Goal: Obtain resource: Obtain resource

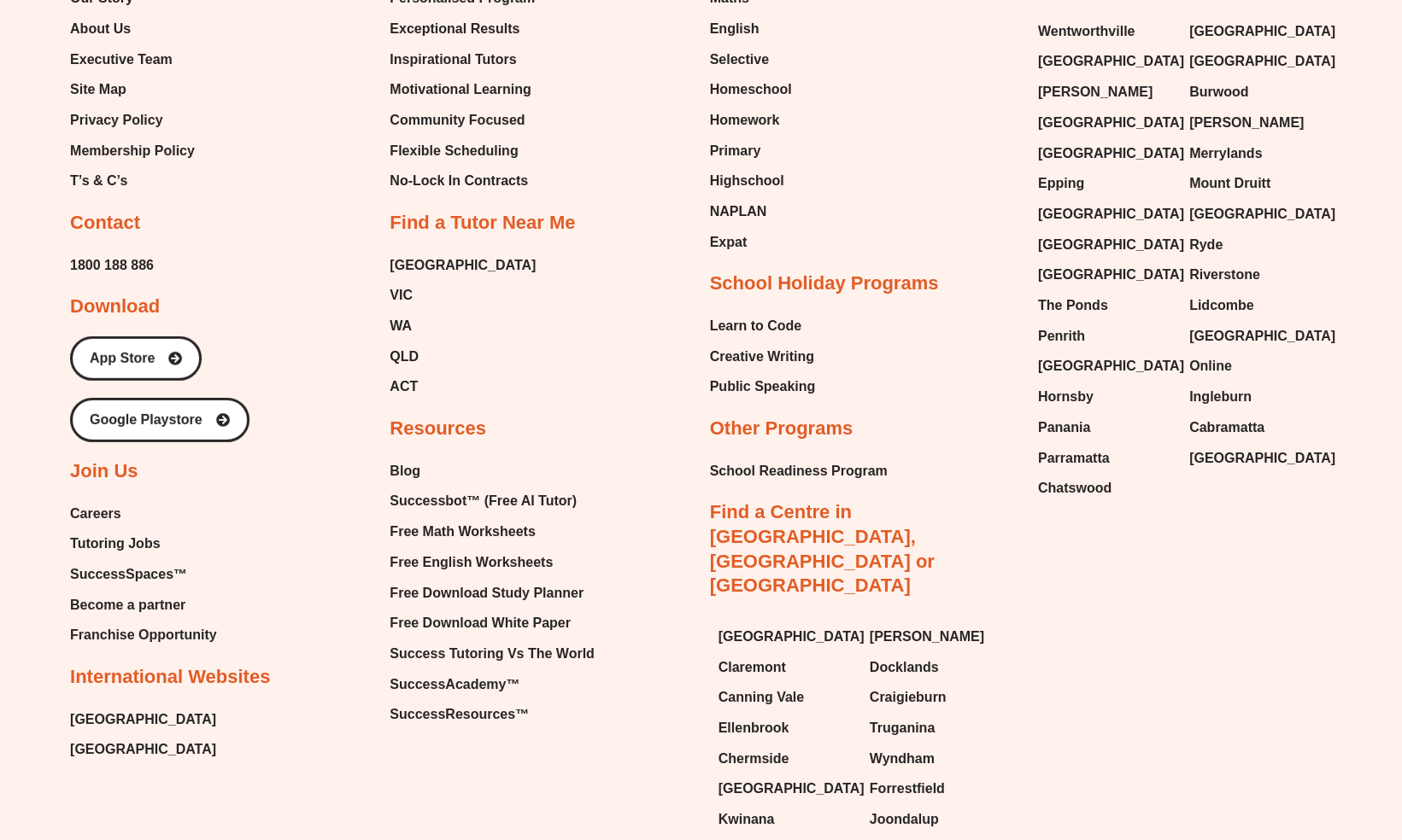
scroll to position [7358, 0]
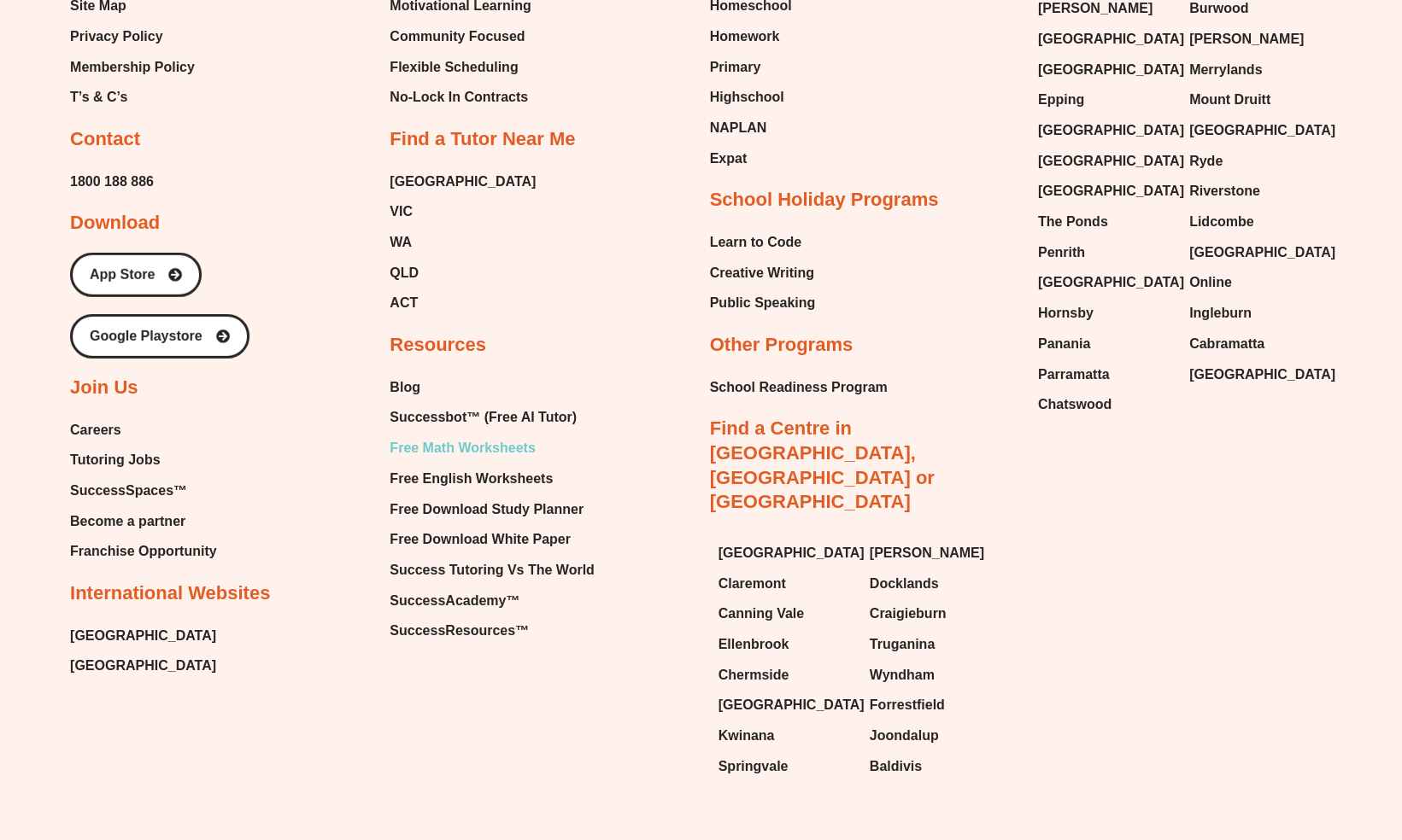
click at [460, 435] on span "Free Math Worksheets" at bounding box center [461, 448] width 145 height 26
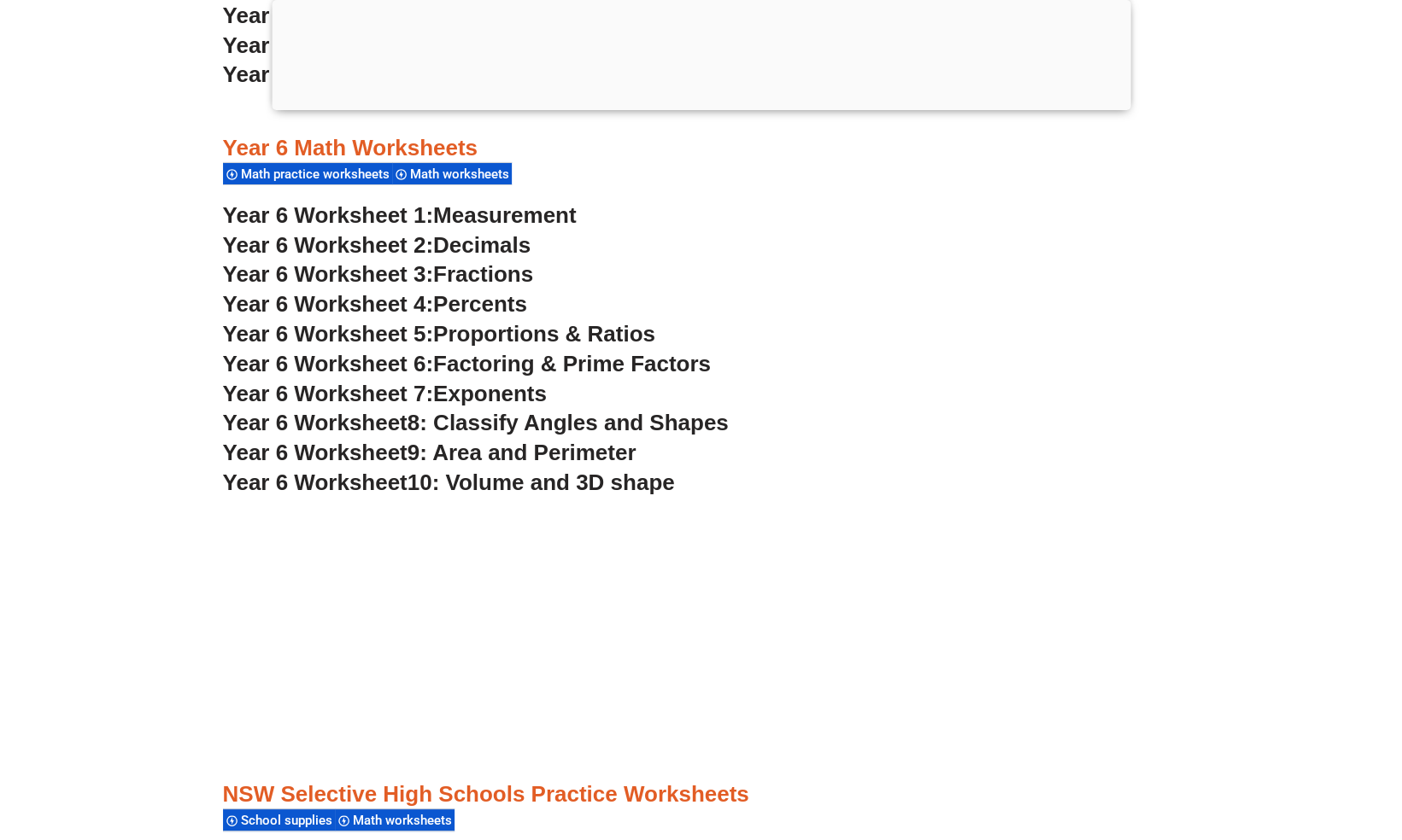
scroll to position [3886, 0]
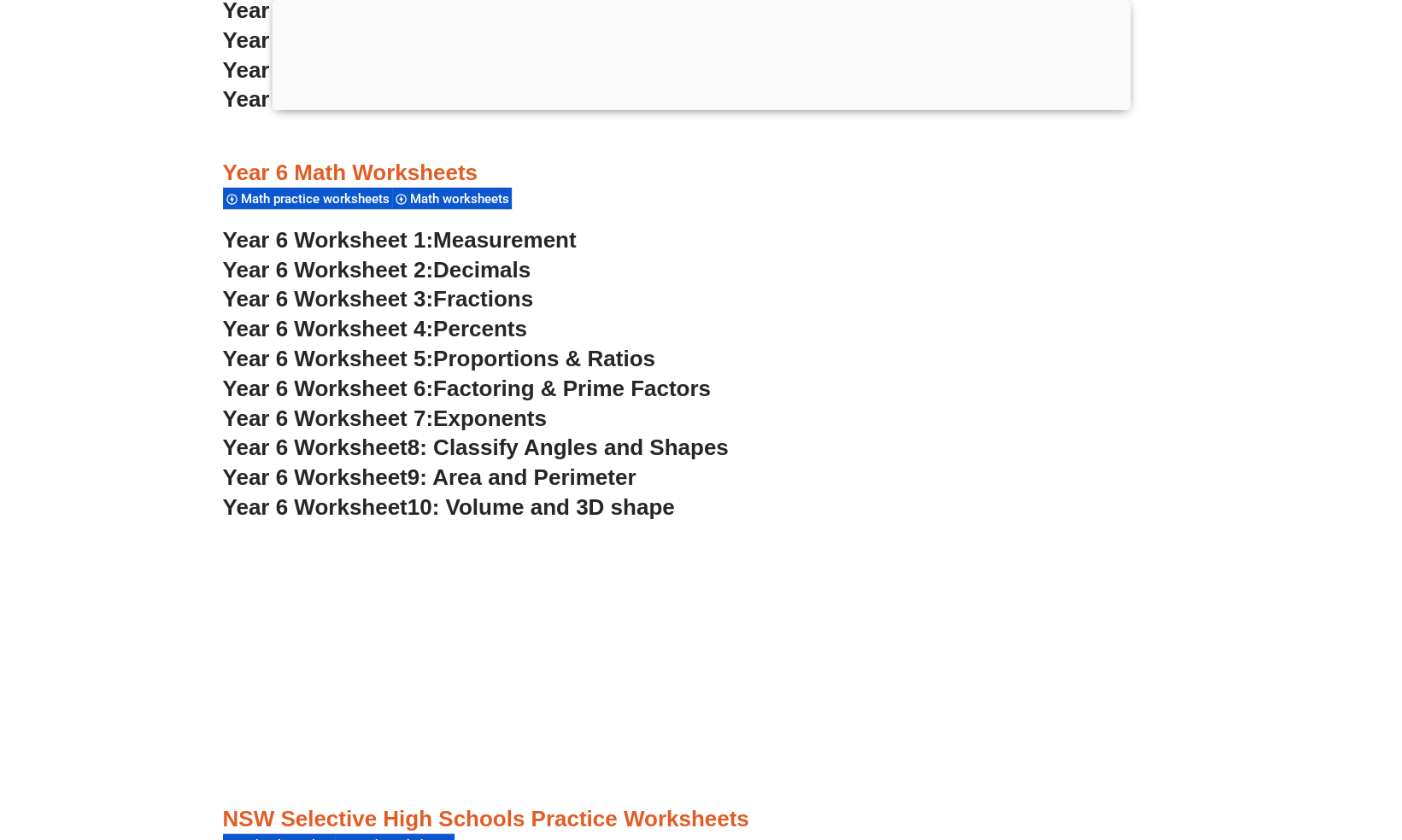
click at [503, 475] on span "9: Area and Perimeter" at bounding box center [521, 477] width 229 height 26
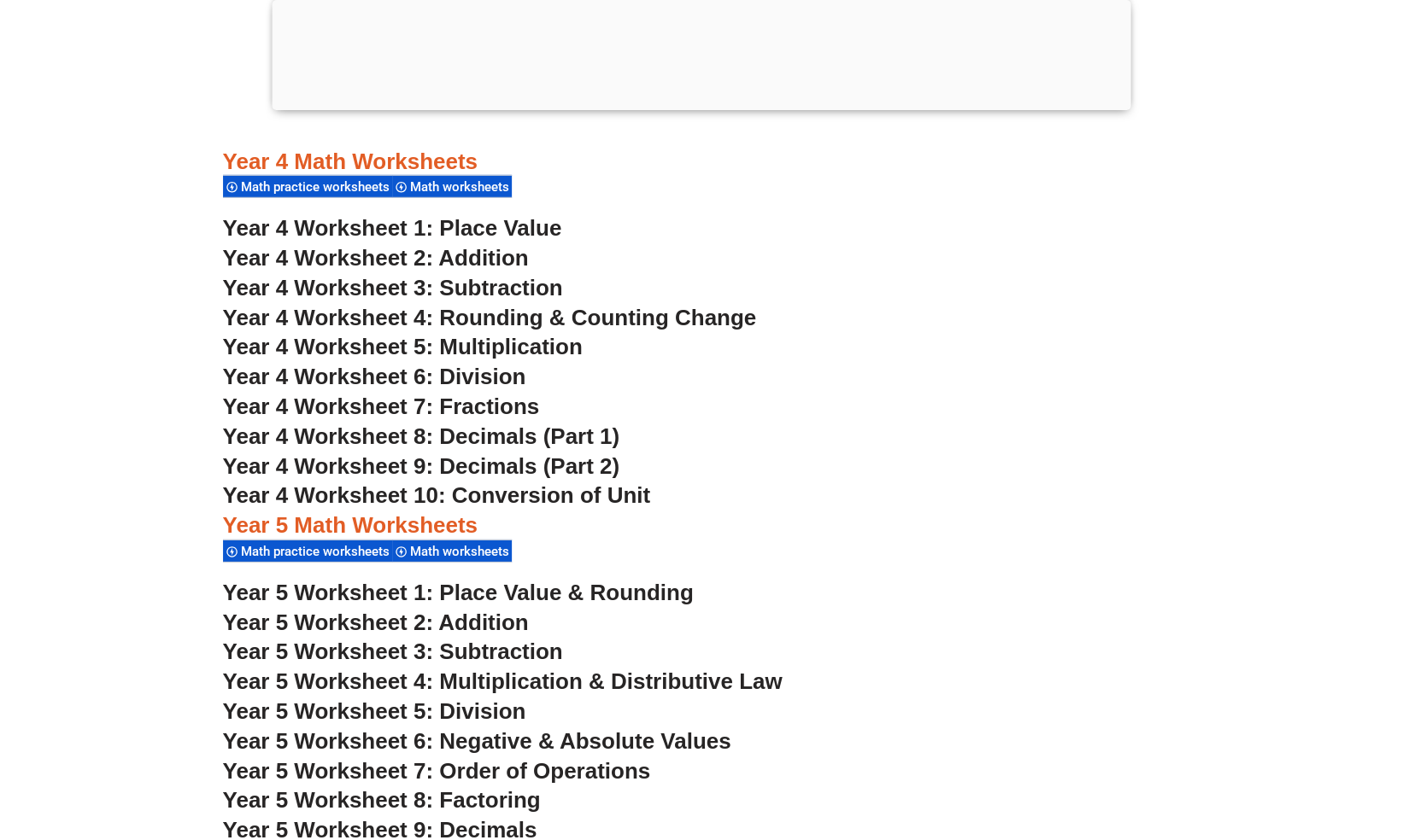
scroll to position [3215, 0]
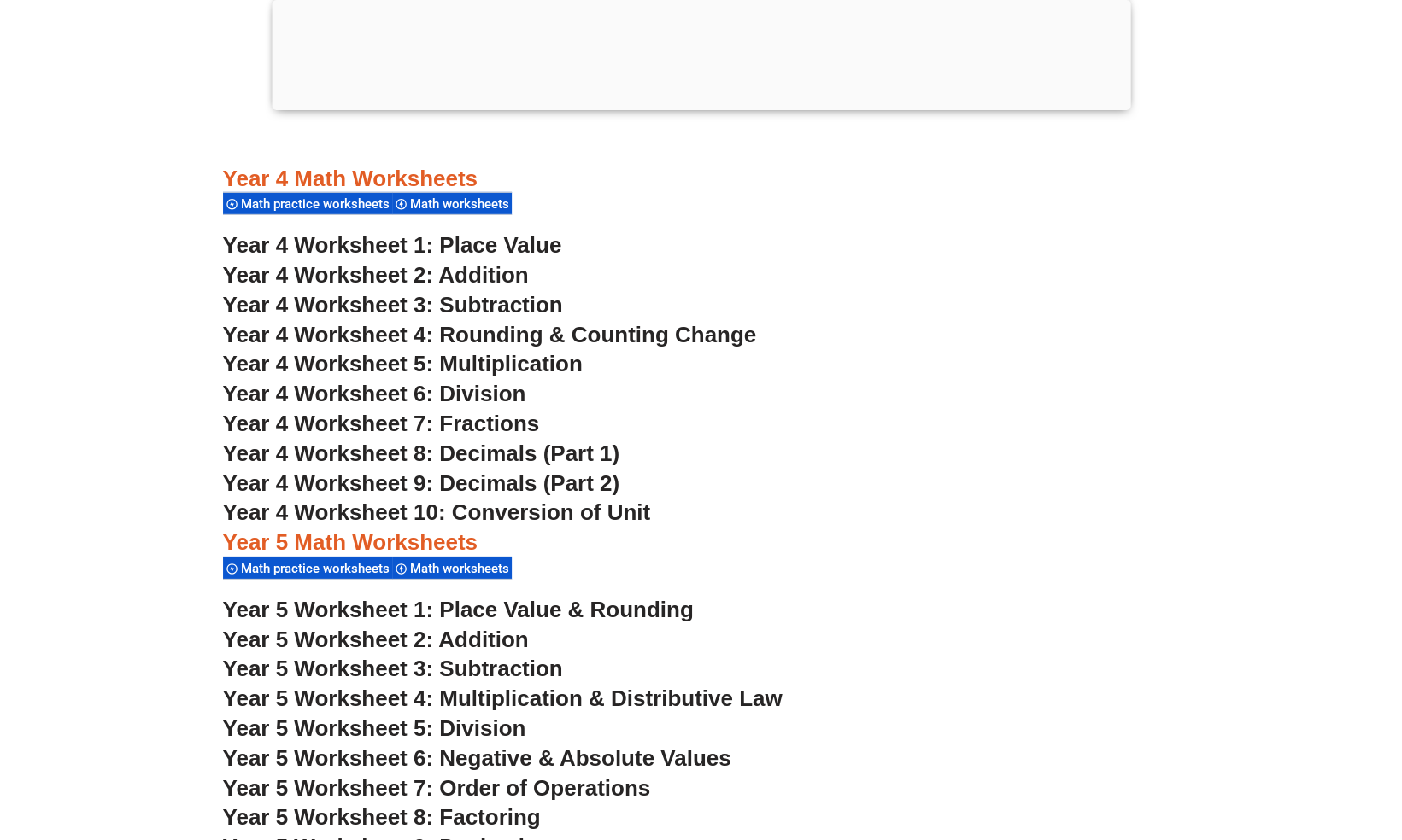
click at [528, 482] on span "Year 4 Worksheet 9: Decimals (Part 2)" at bounding box center [421, 483] width 397 height 26
click at [501, 462] on span "Year 4 Worksheet 8: Decimals (Part 1)" at bounding box center [421, 453] width 397 height 26
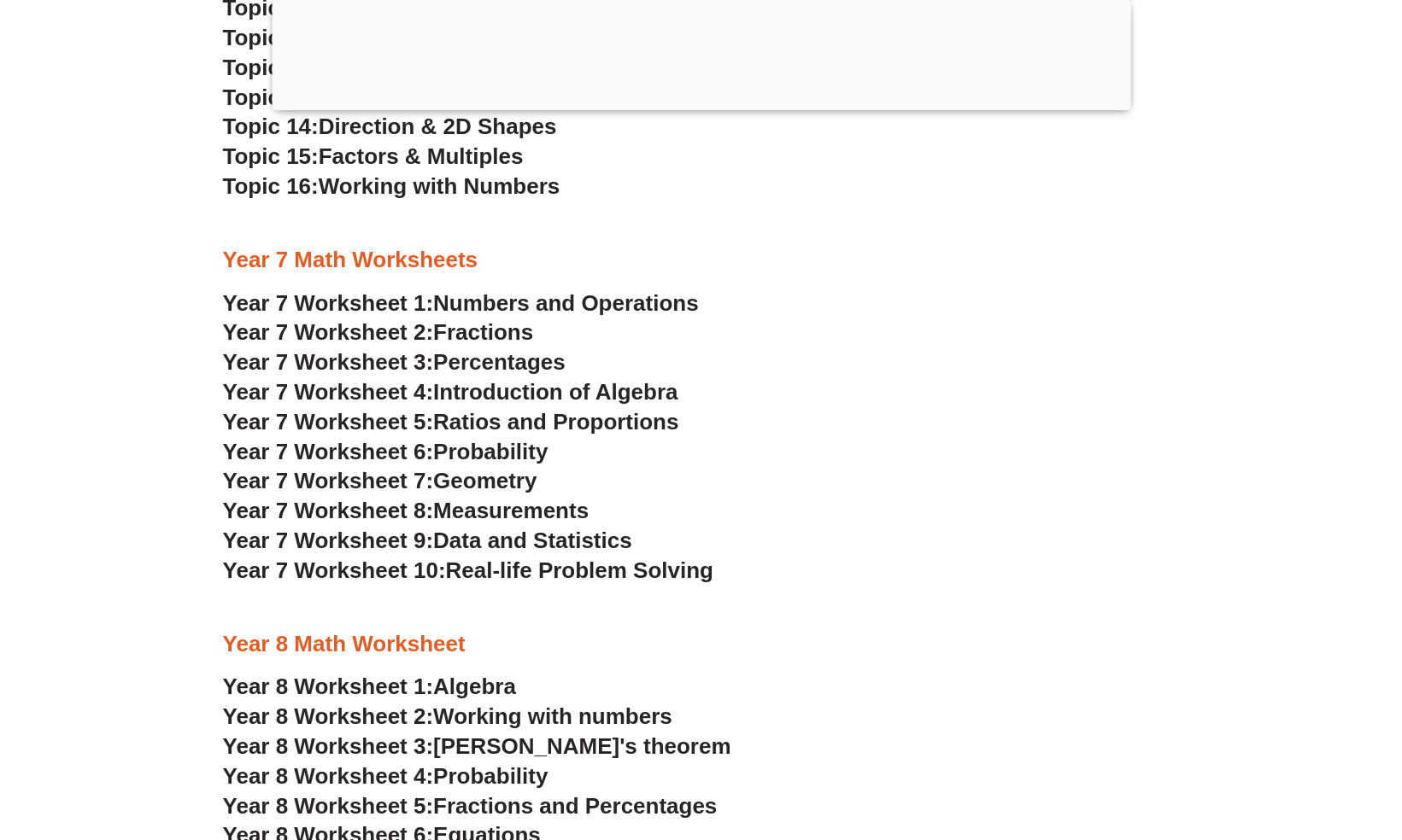
scroll to position [5139, 0]
click at [518, 392] on span "Introduction of Algebra" at bounding box center [555, 391] width 244 height 26
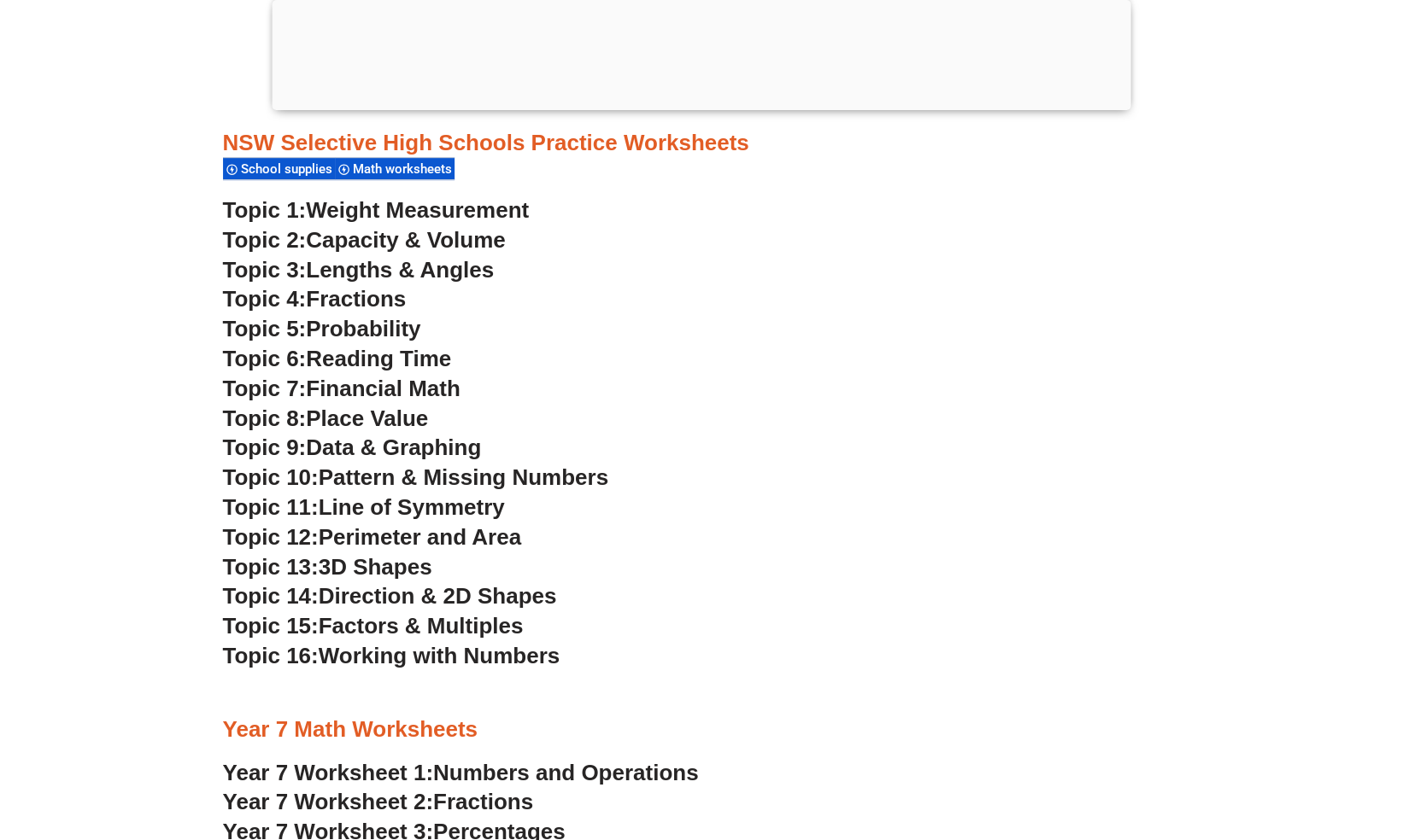
scroll to position [4661, 0]
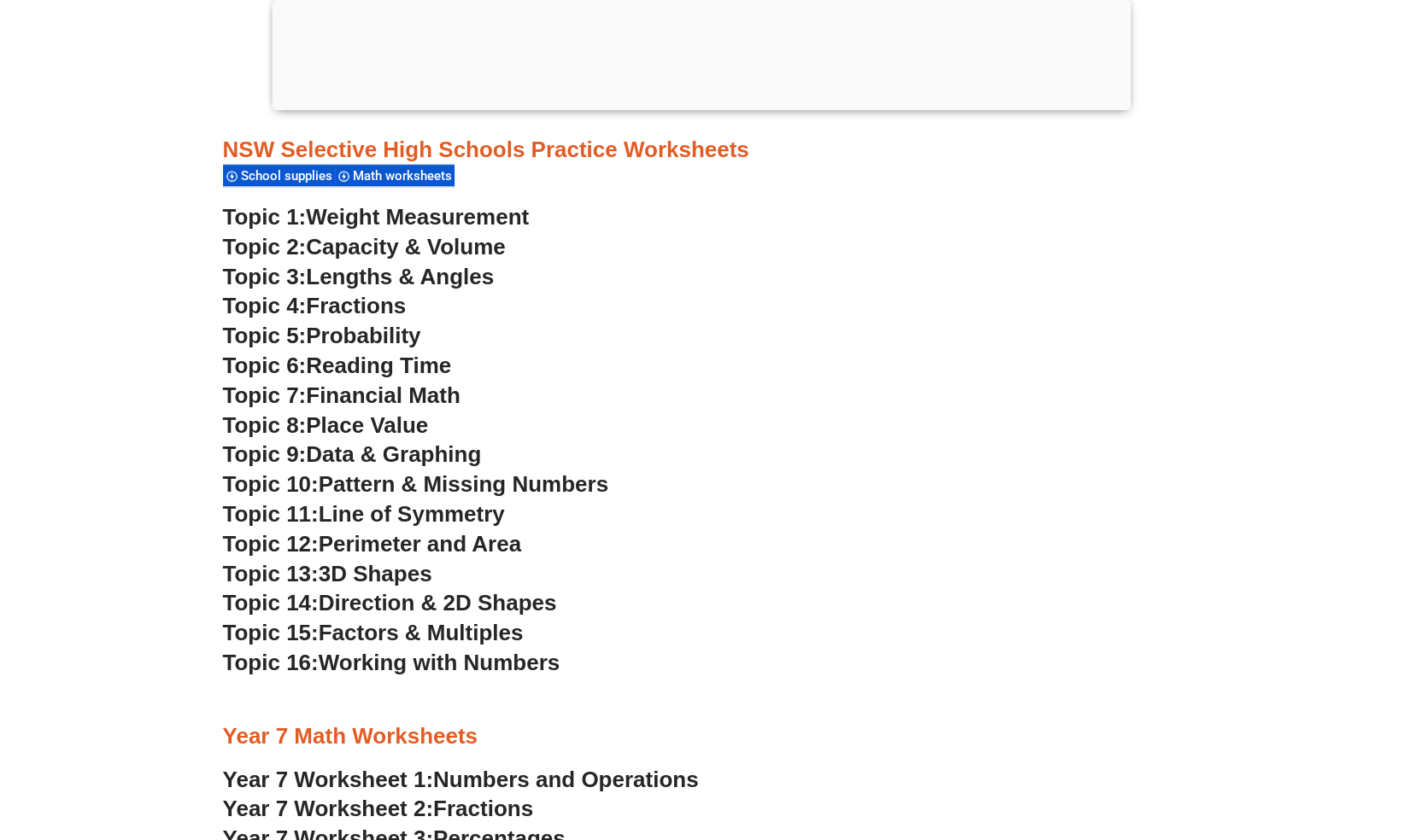
click at [391, 543] on span "Perimeter and Area" at bounding box center [420, 544] width 202 height 26
